Goal: Complete application form

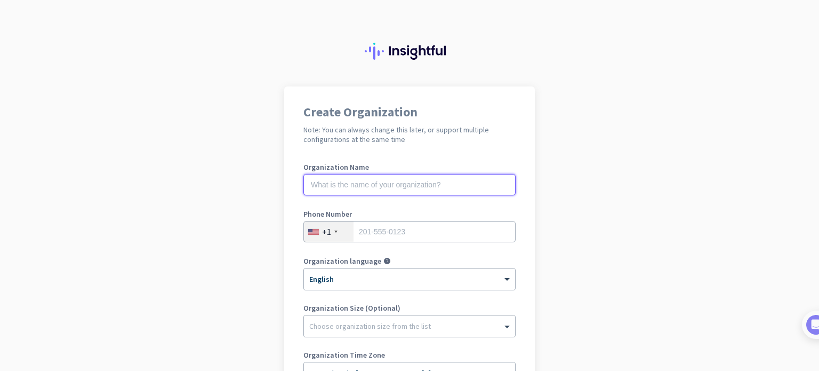
click at [449, 191] on input "text" at bounding box center [410, 184] width 212 height 21
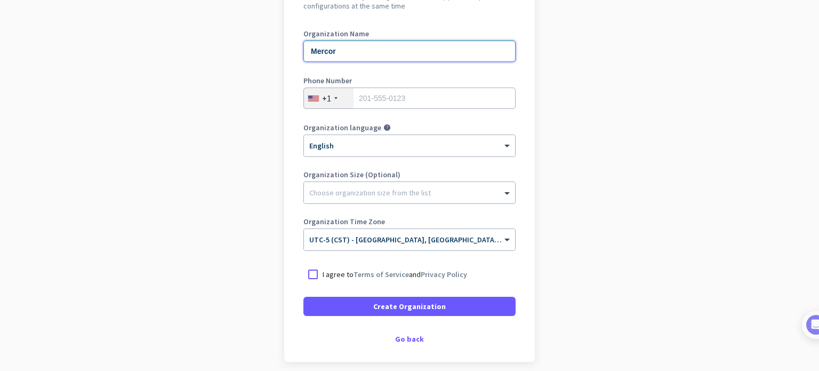
scroll to position [131, 0]
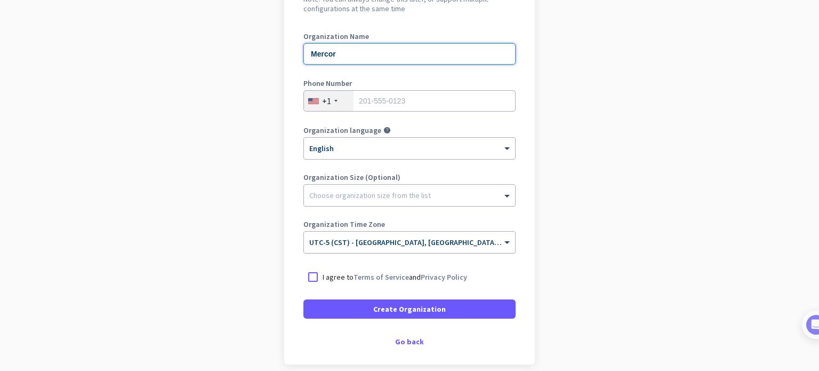
type input "Mercor"
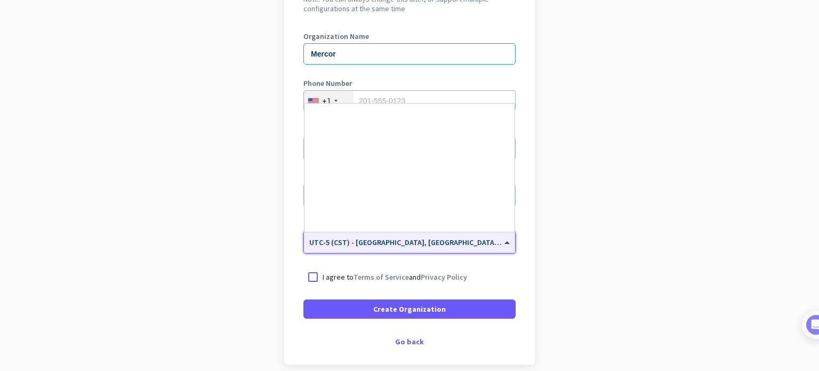
click at [432, 238] on input "text" at bounding box center [398, 239] width 179 height 8
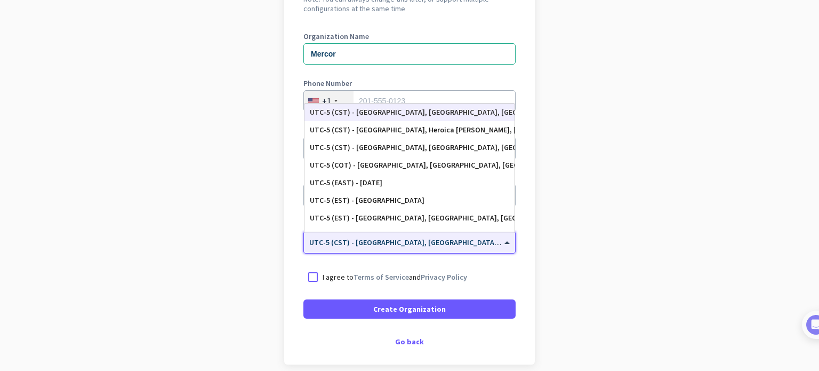
click at [432, 238] on input "text" at bounding box center [398, 239] width 179 height 8
click at [586, 218] on app-onboarding-organization "Create Organization Note: You can always change this later, or support multiple…" at bounding box center [409, 187] width 819 height 462
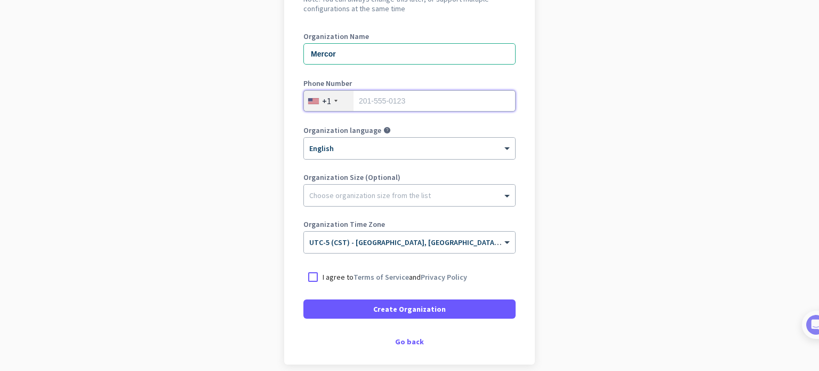
click at [416, 98] on input "tel" at bounding box center [410, 100] width 212 height 21
type input "3184031114"
click at [398, 193] on div at bounding box center [409, 192] width 211 height 11
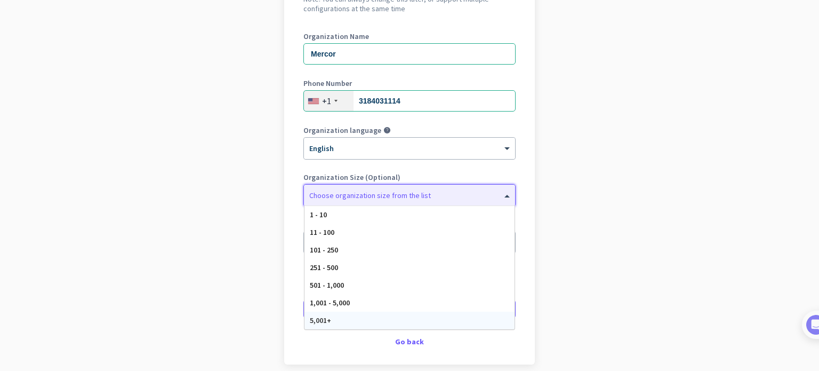
click at [382, 316] on div "5,001+" at bounding box center [410, 321] width 210 height 18
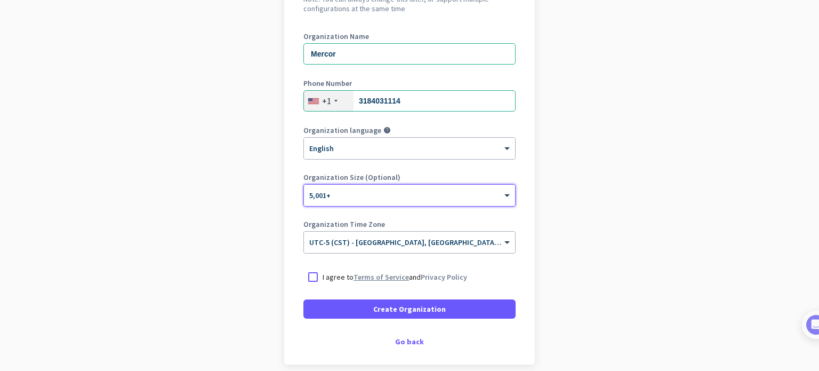
click at [389, 277] on link "Terms of Service" at bounding box center [381, 277] width 55 height 10
click at [314, 279] on div at bounding box center [313, 276] width 19 height 19
click at [409, 342] on div "Go back" at bounding box center [410, 341] width 212 height 7
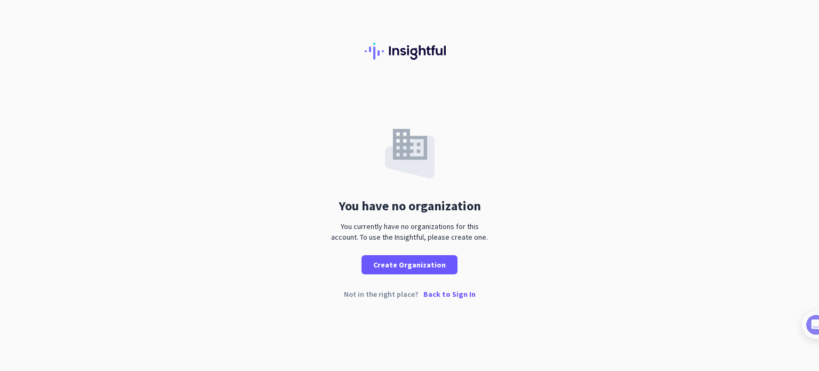
click at [451, 293] on p "Back to Sign In" at bounding box center [450, 293] width 52 height 7
